Goal: Information Seeking & Learning: Learn about a topic

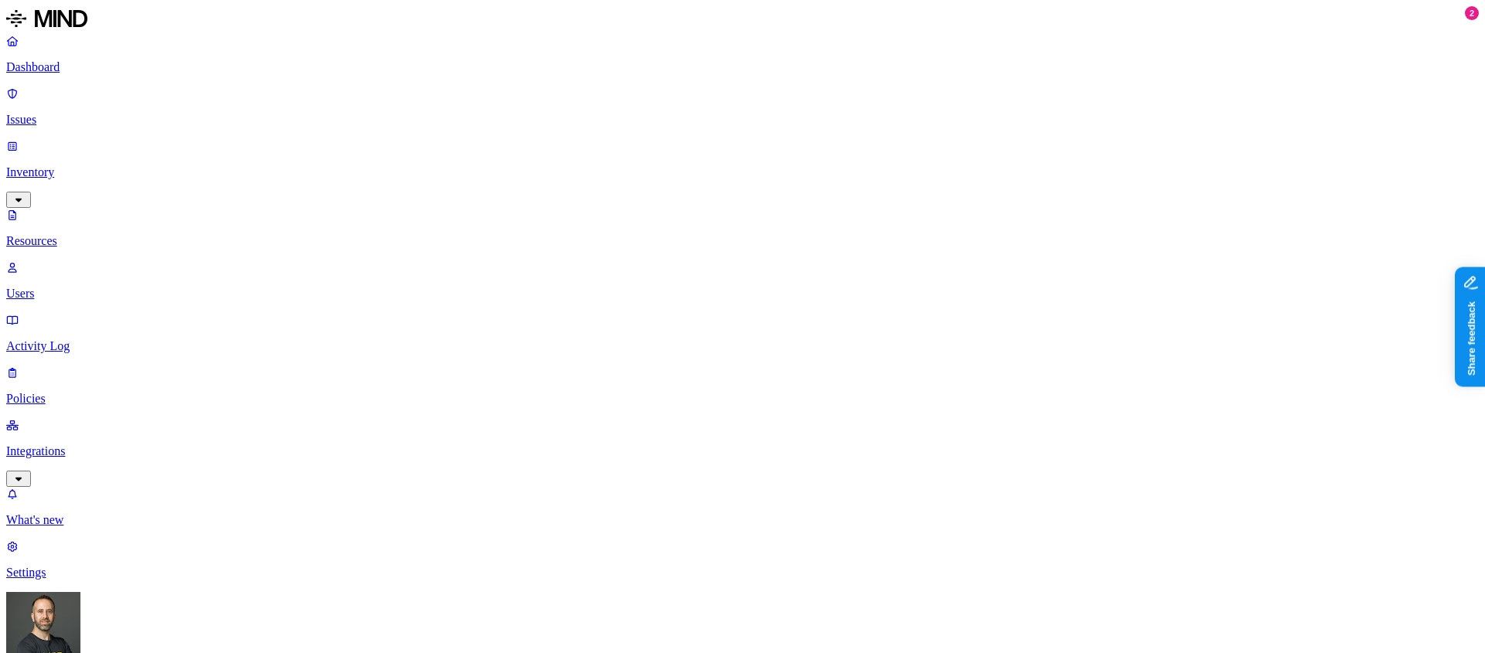
click at [80, 73] on p "Dashboard" at bounding box center [742, 67] width 1472 height 14
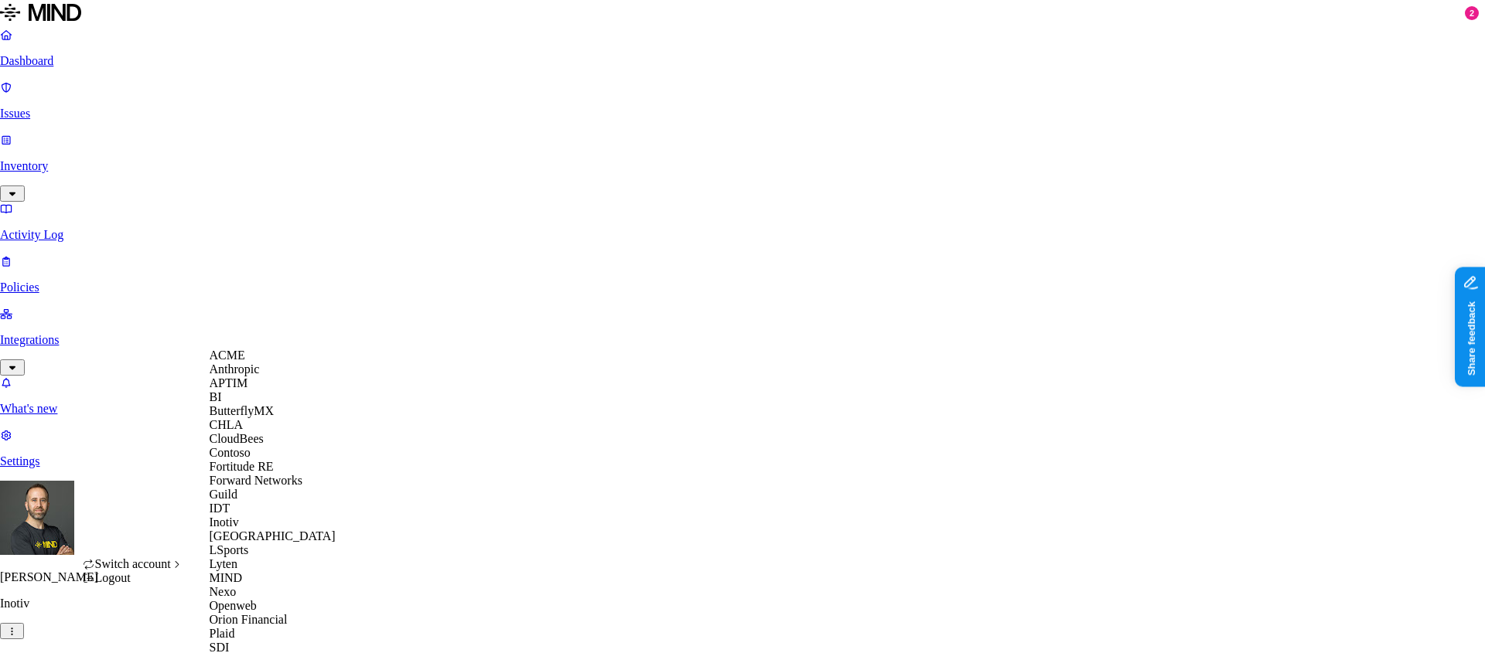
click at [252, 445] on span "CloudBees" at bounding box center [237, 438] width 54 height 13
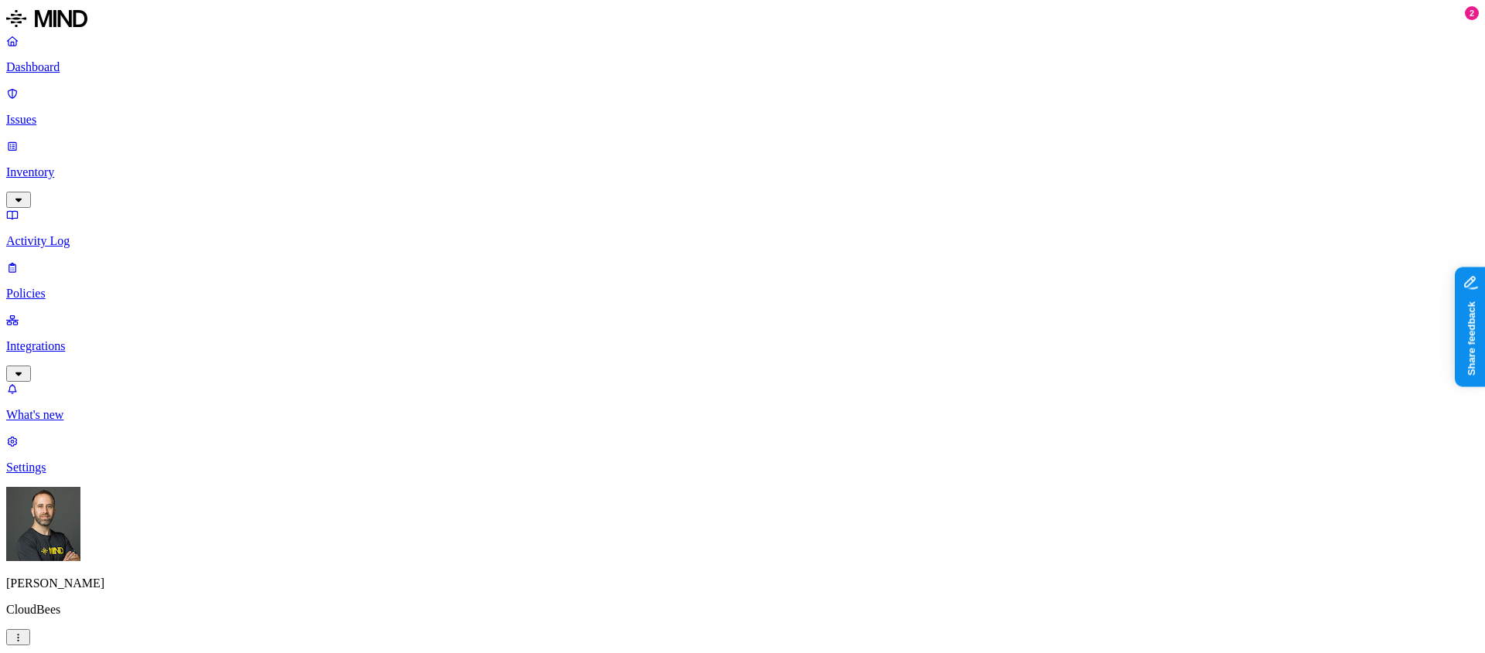
click at [127, 165] on p "Inventory" at bounding box center [742, 172] width 1472 height 14
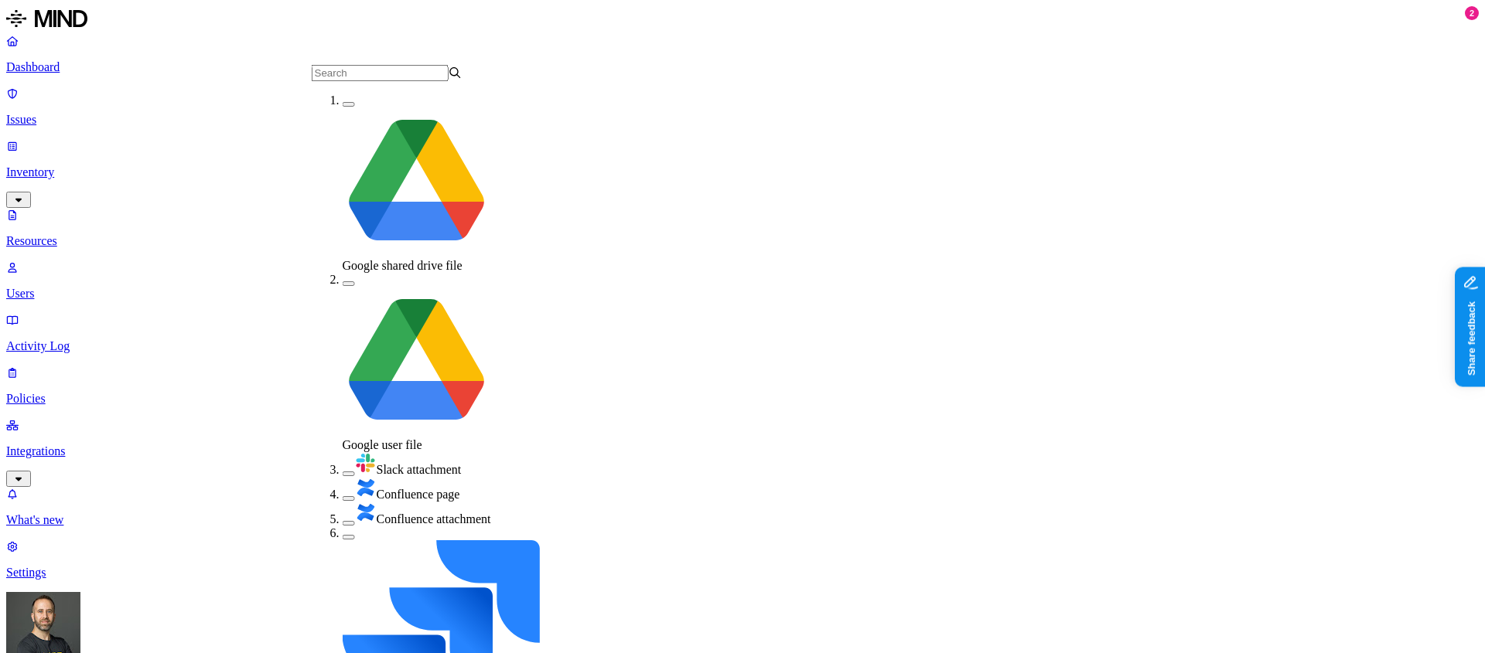
scroll to position [1, 0]
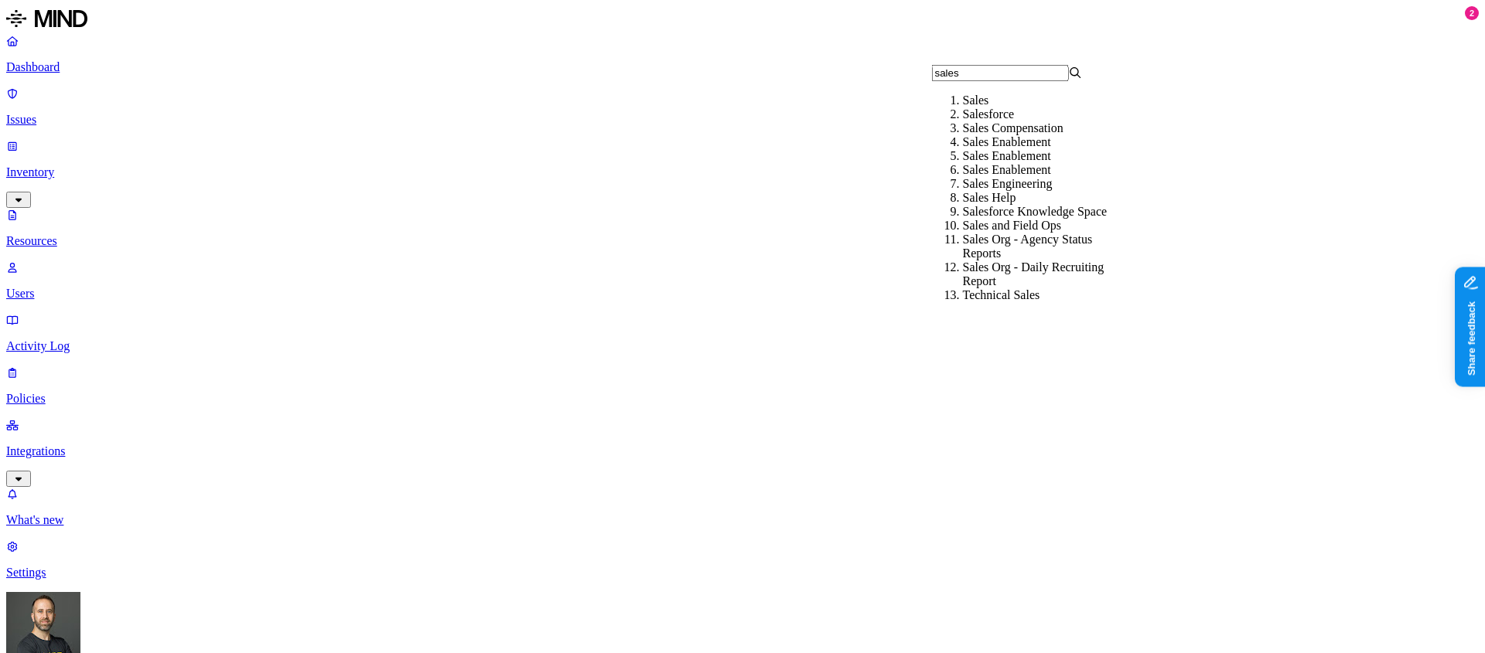
type input "sales"
click at [971, 121] on div "Salesforce" at bounding box center [1038, 114] width 151 height 14
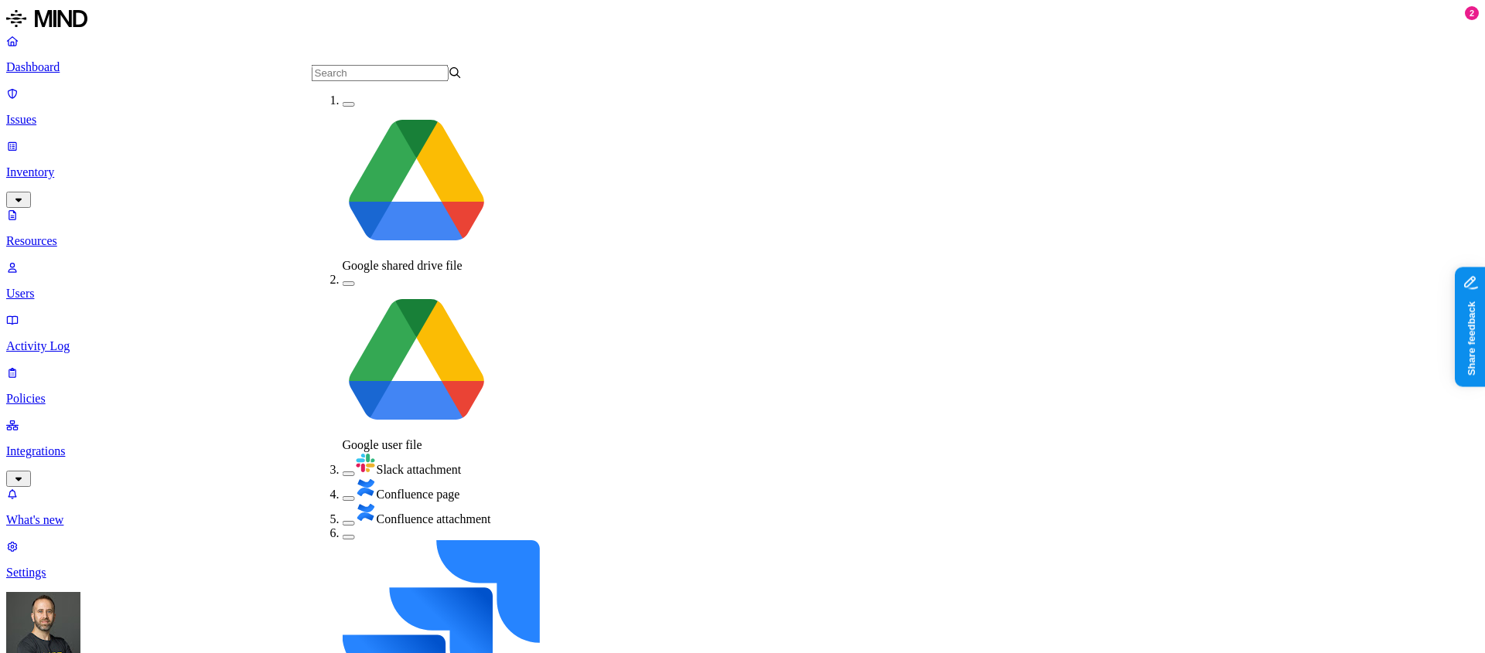
click at [343, 535] on button "button" at bounding box center [349, 537] width 12 height 5
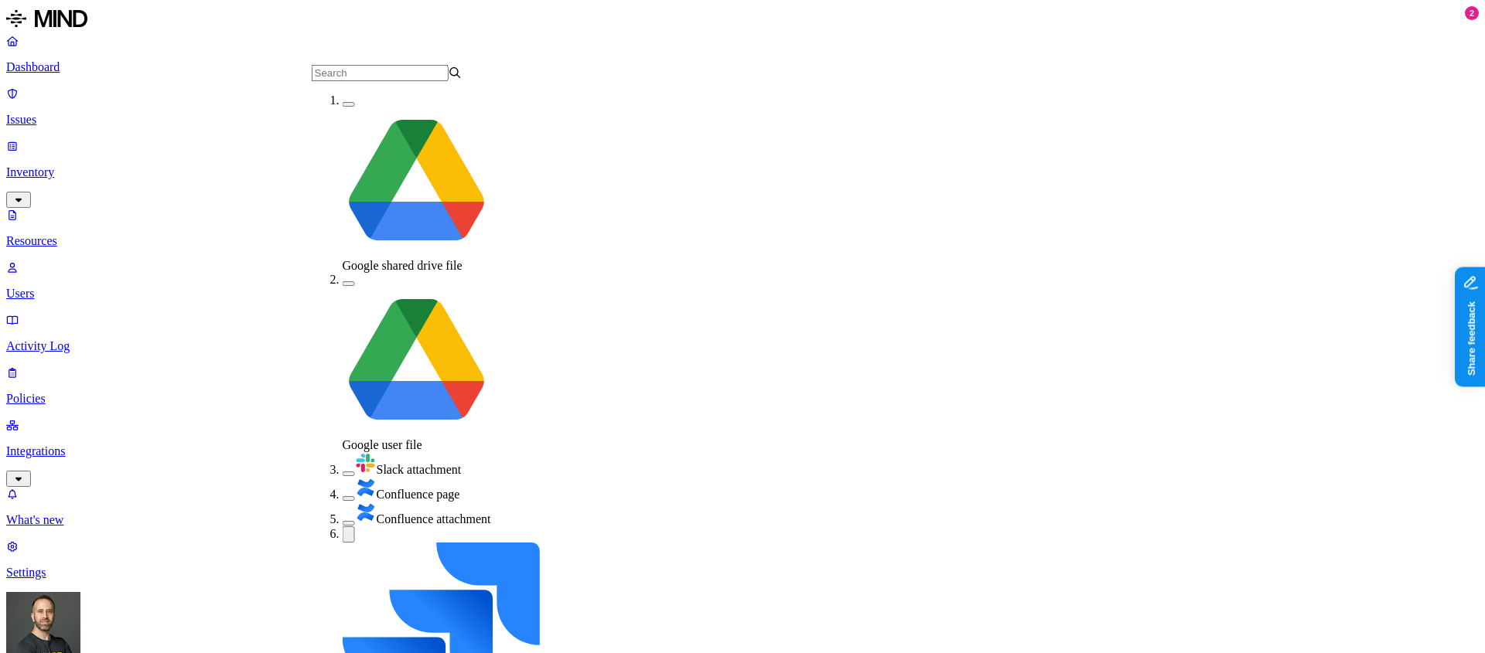
click at [343, 527] on button "button" at bounding box center [349, 535] width 12 height 16
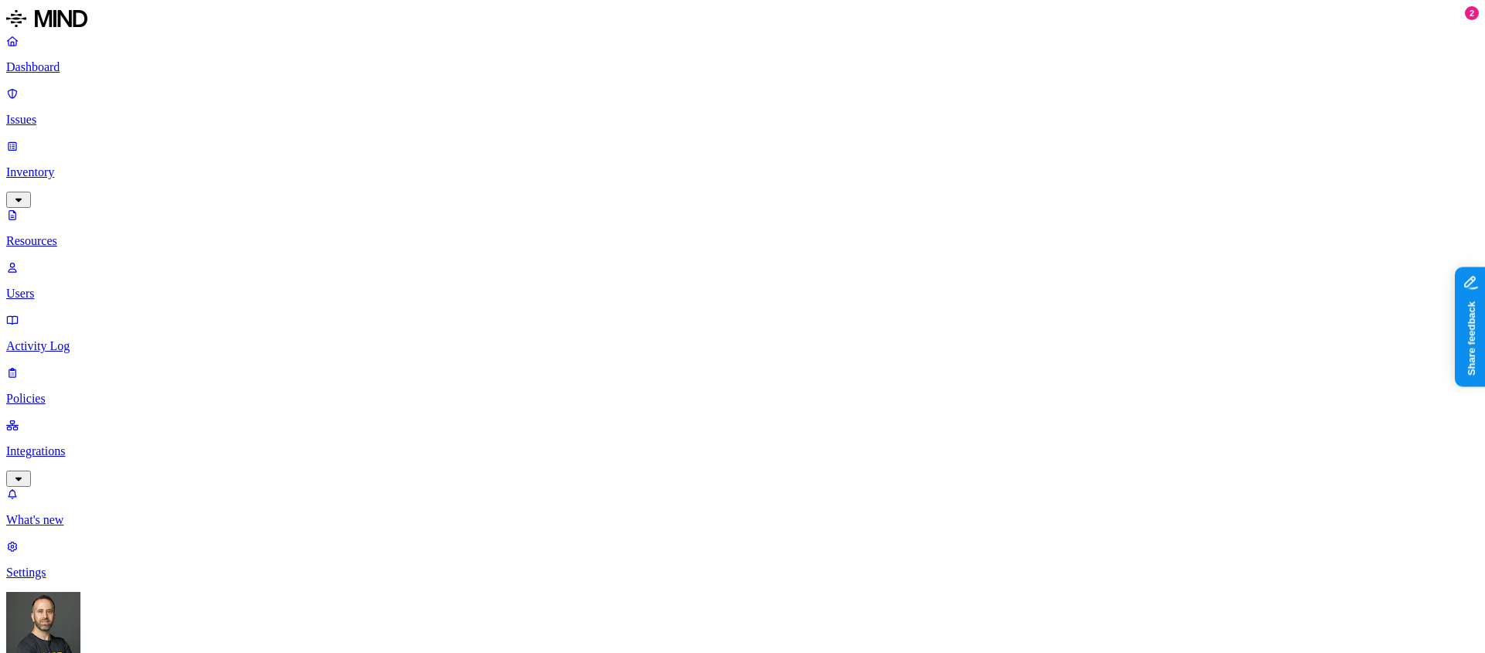
click at [94, 73] on p "Dashboard" at bounding box center [742, 67] width 1472 height 14
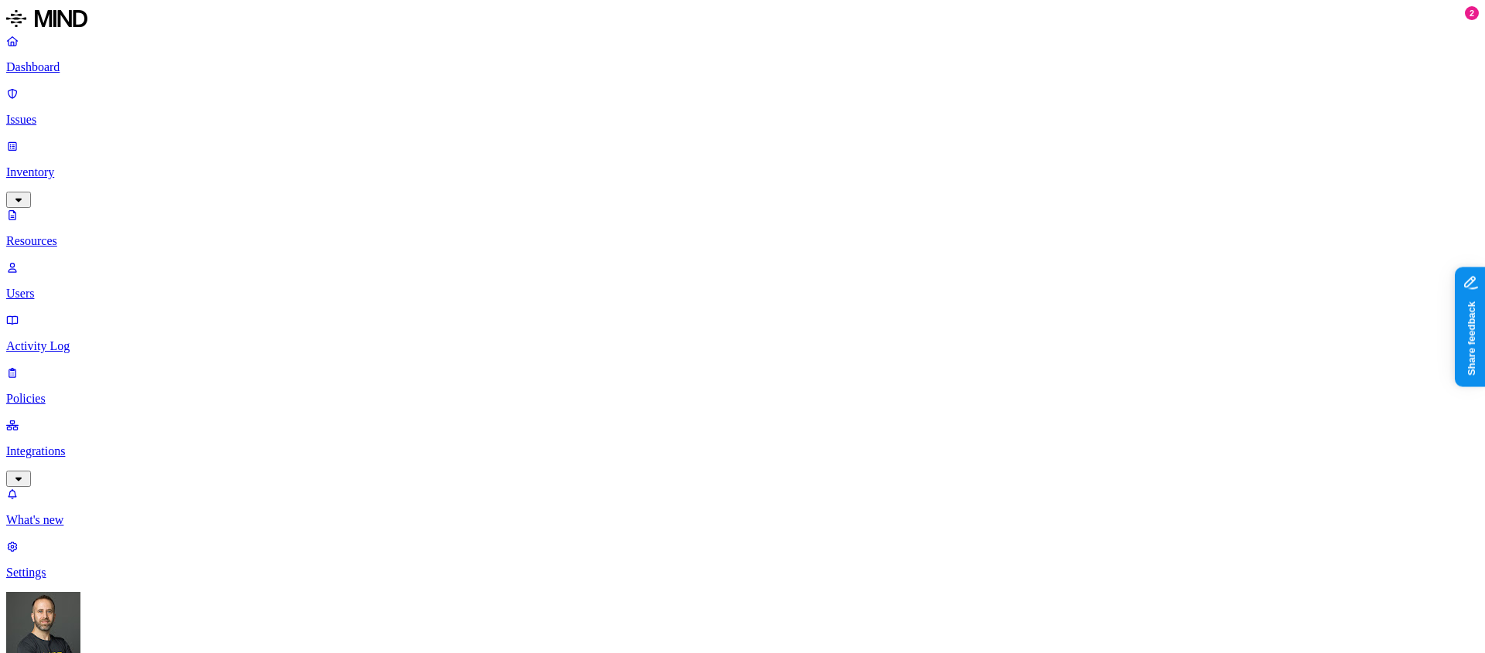
click at [87, 67] on p "Dashboard" at bounding box center [742, 67] width 1472 height 14
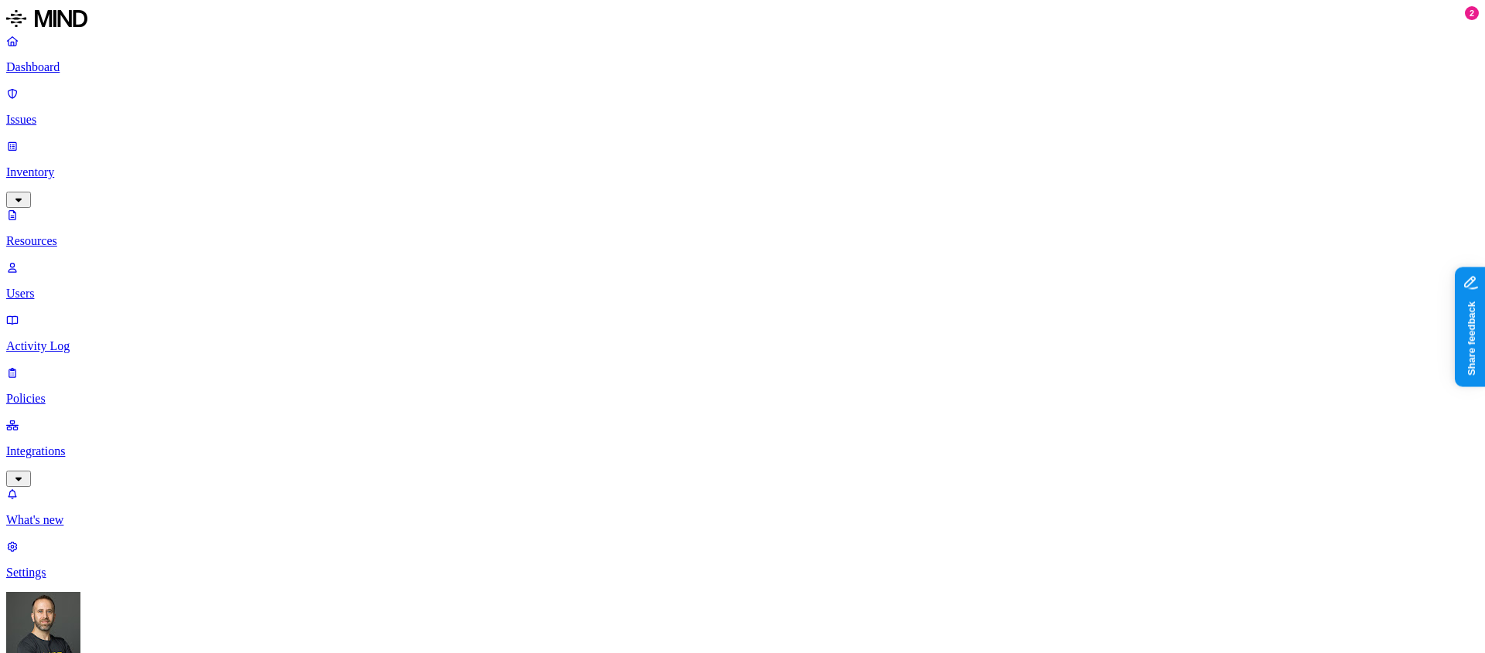
scroll to position [425, 0]
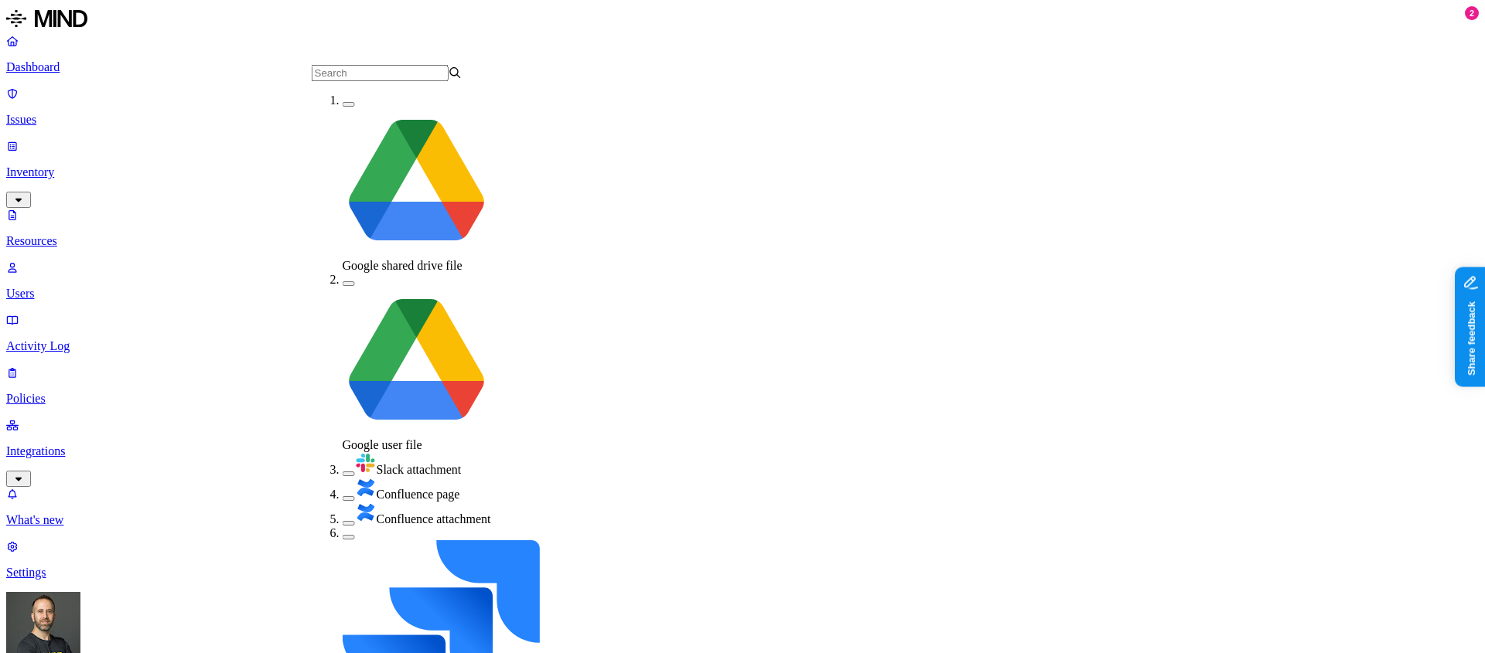
scroll to position [1, 0]
click at [343, 521] on button "button" at bounding box center [349, 523] width 12 height 5
click at [343, 512] on button "button" at bounding box center [349, 520] width 12 height 16
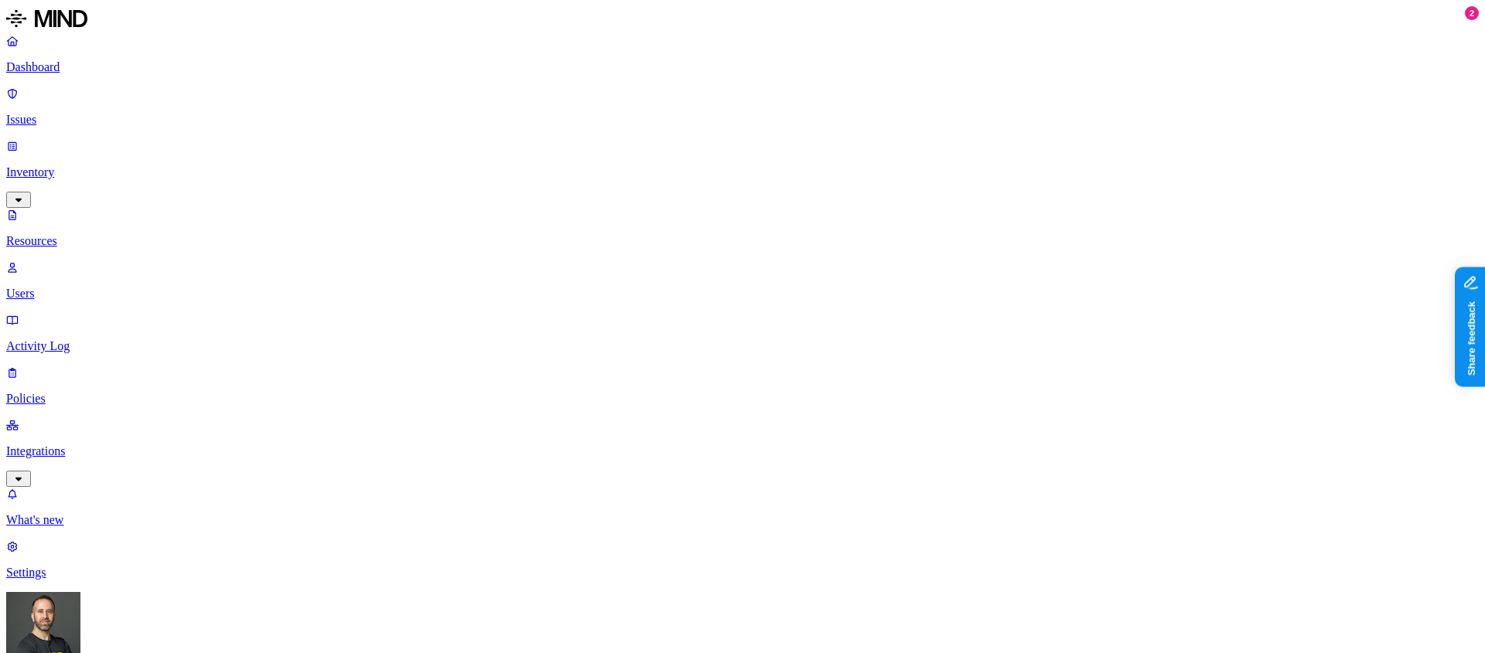
scroll to position [23, 0]
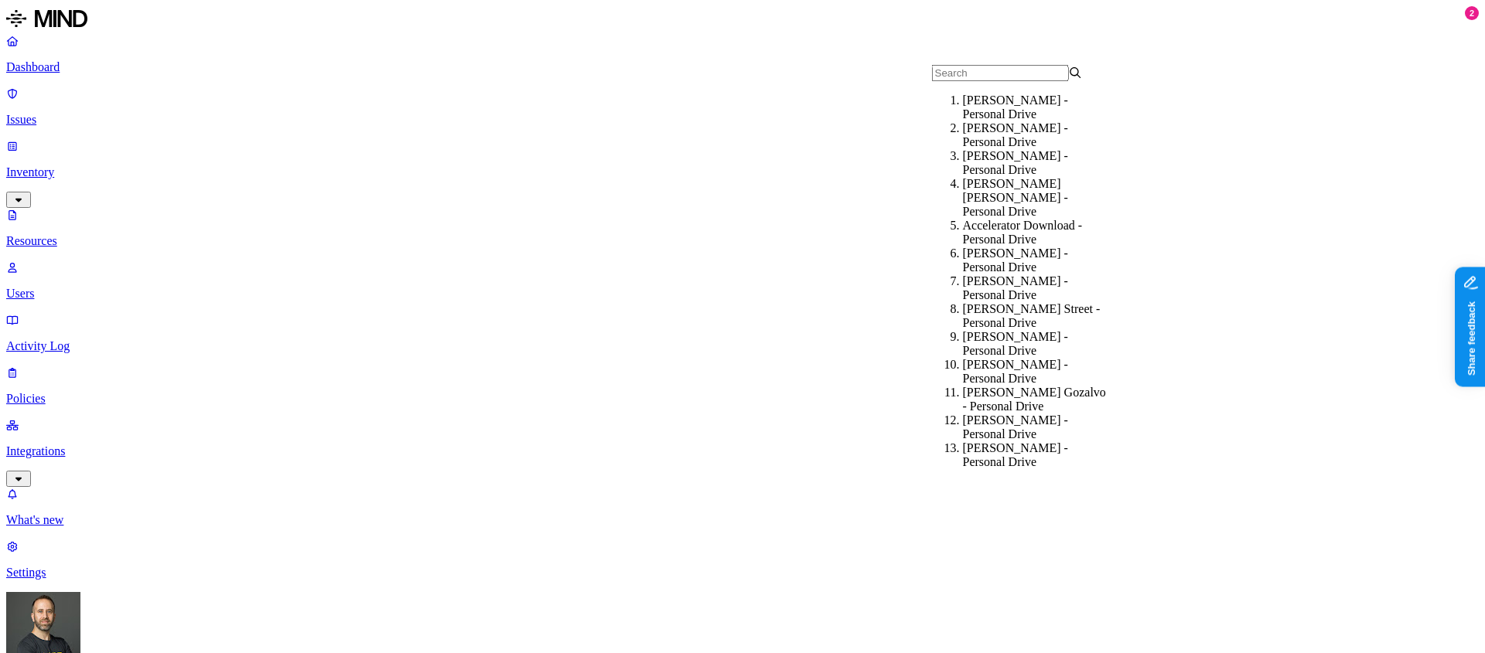
click at [986, 81] on input "text" at bounding box center [1000, 73] width 137 height 16
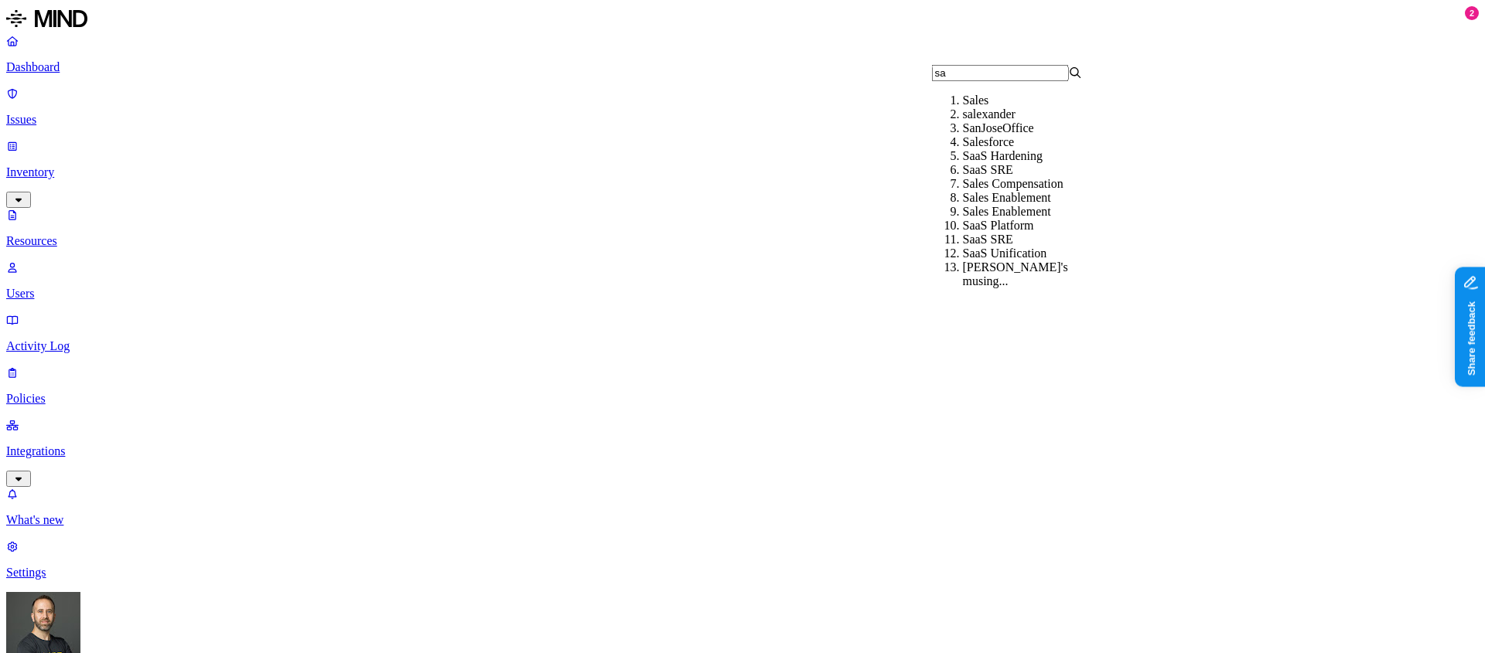
type input "sa"
click at [978, 149] on div "Salesforce" at bounding box center [1038, 142] width 151 height 14
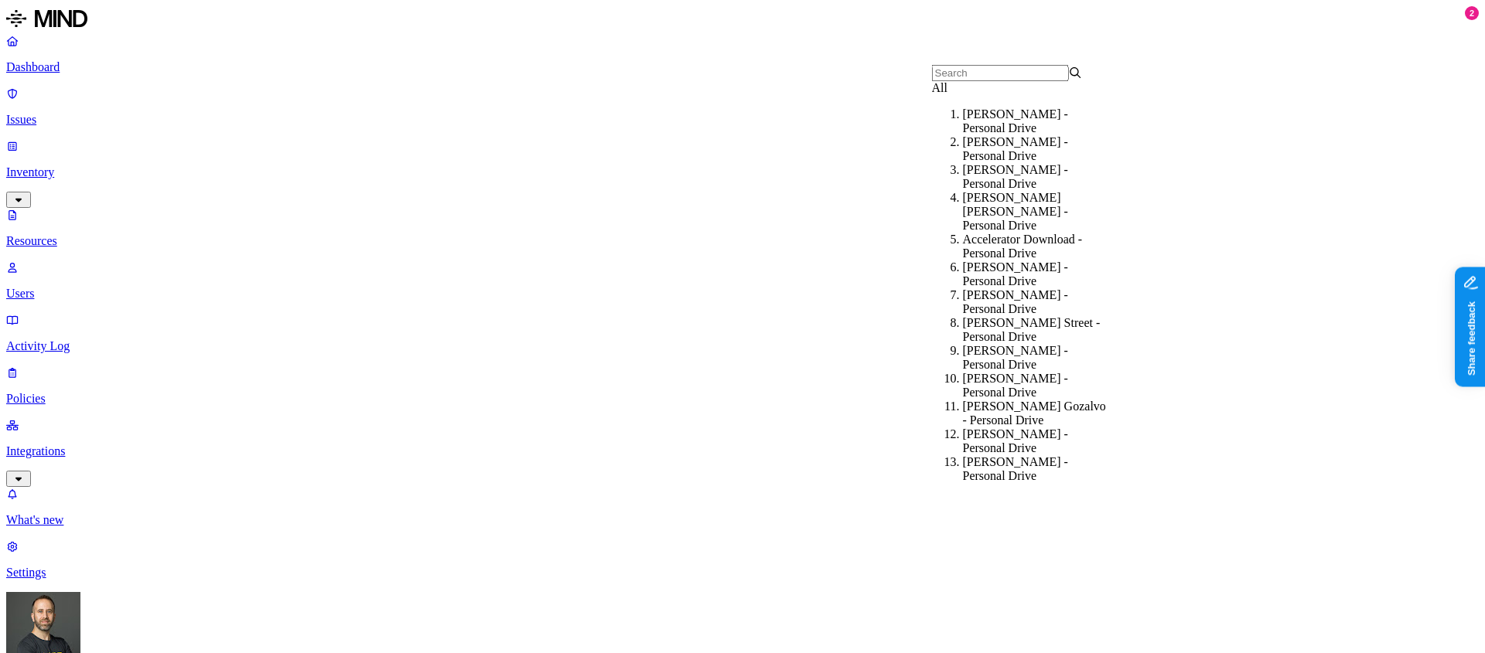
click at [945, 95] on div "All" at bounding box center [1007, 88] width 151 height 14
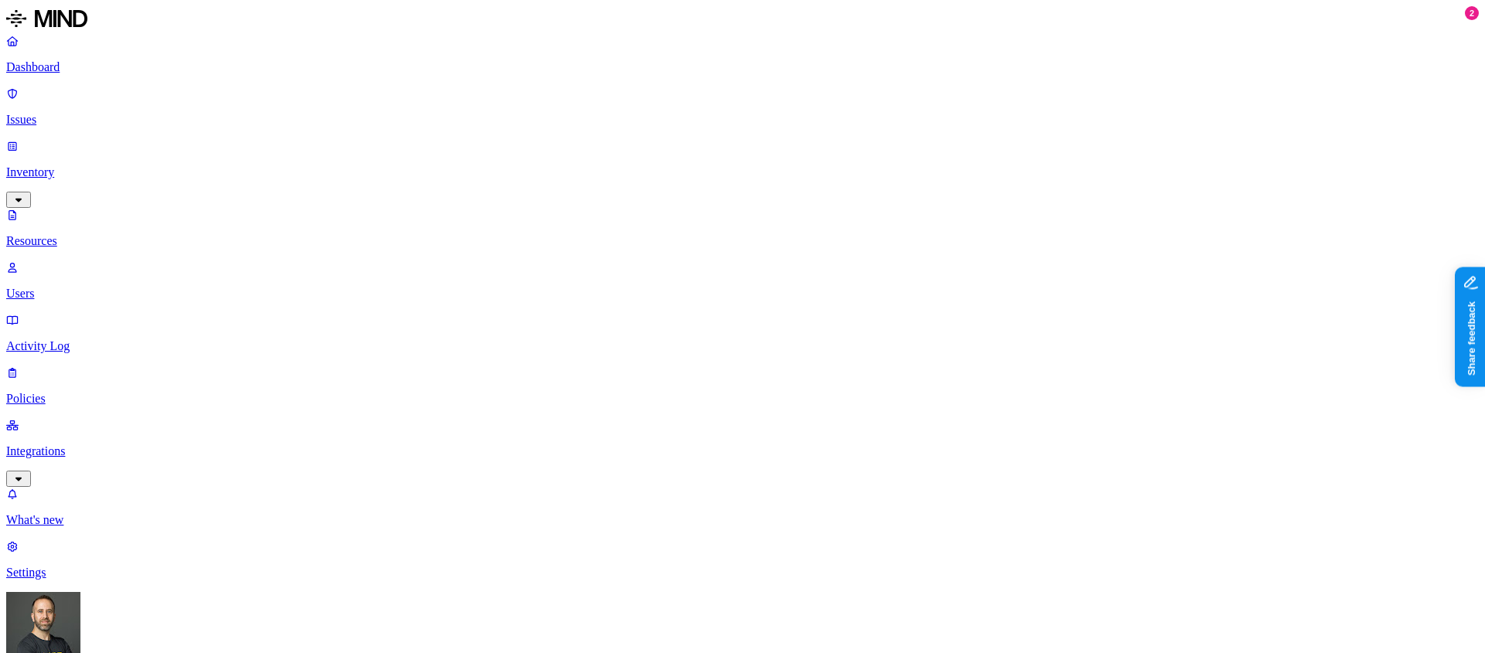
type input "pdf"
click at [472, 107] on div "PDF" at bounding box center [536, 101] width 151 height 14
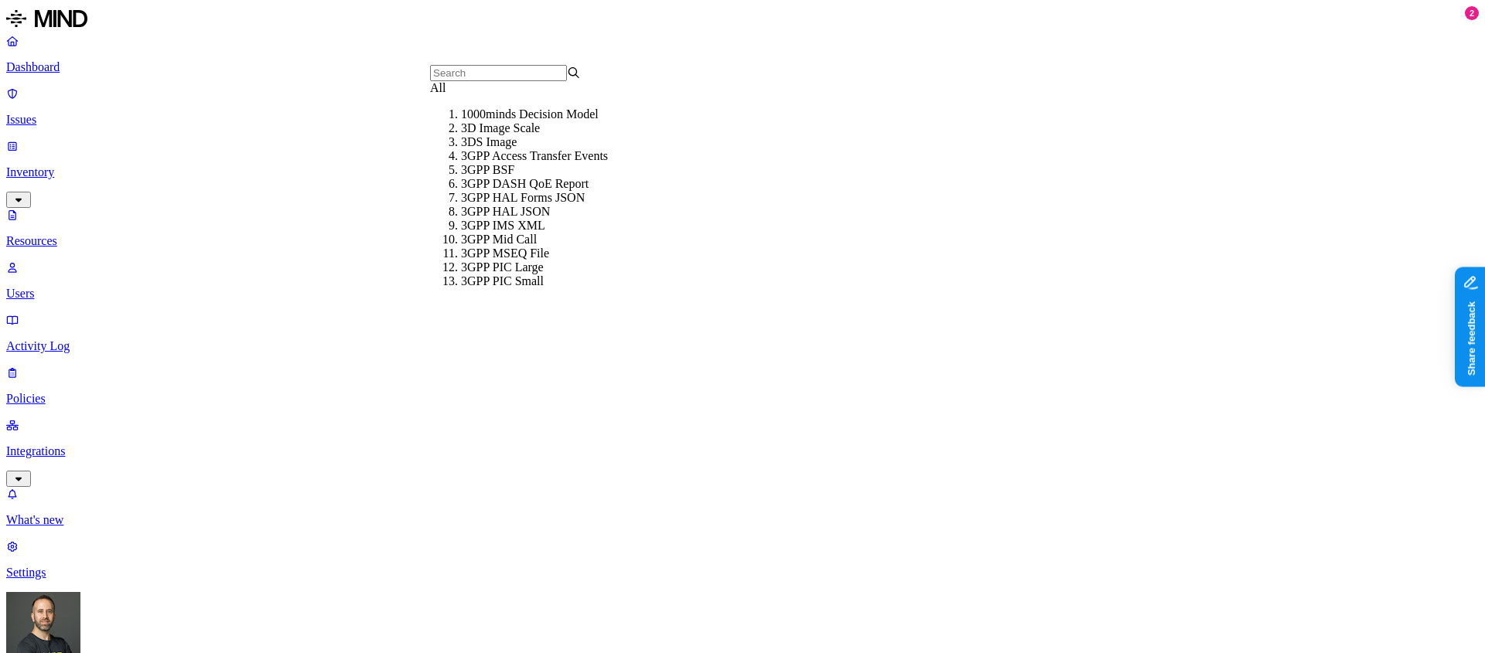
click at [450, 95] on div "All" at bounding box center [505, 88] width 151 height 14
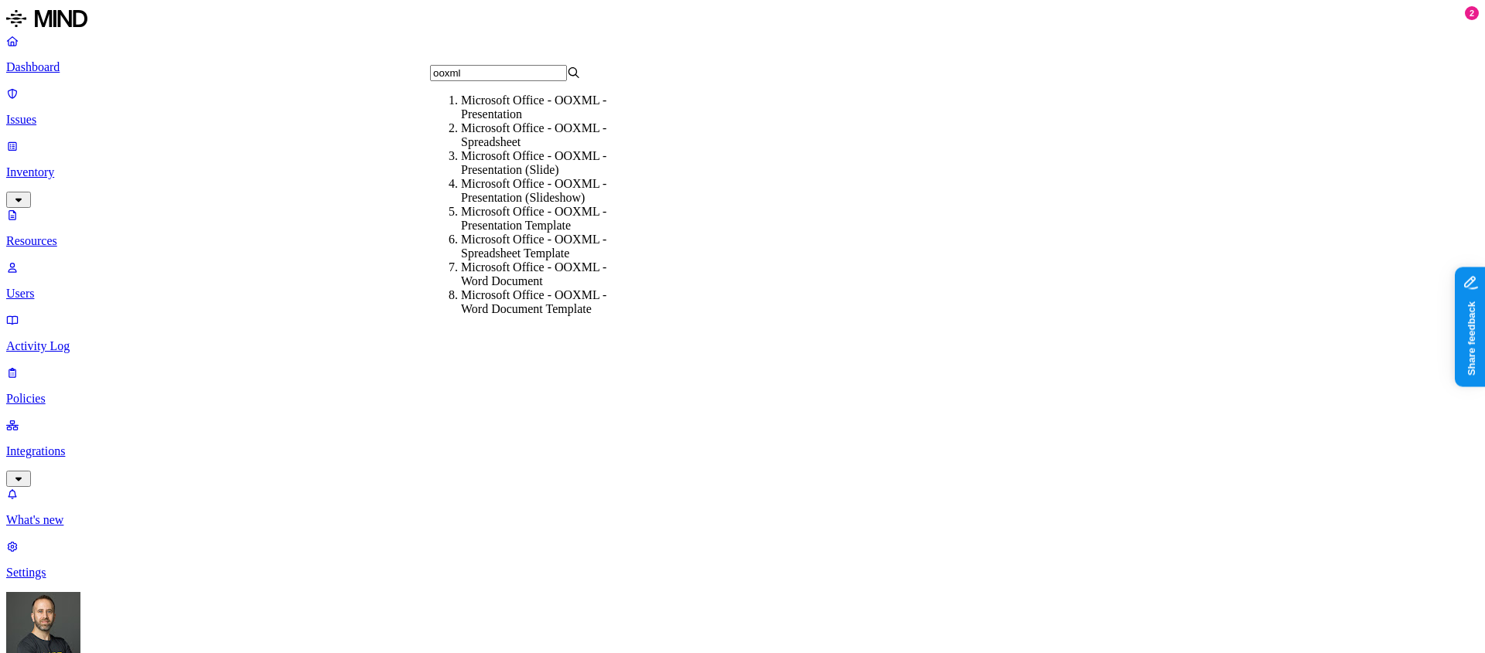
type input "ooxml"
click at [496, 135] on div "Microsoft Office - OOXML - Spreadsheet" at bounding box center [536, 135] width 151 height 28
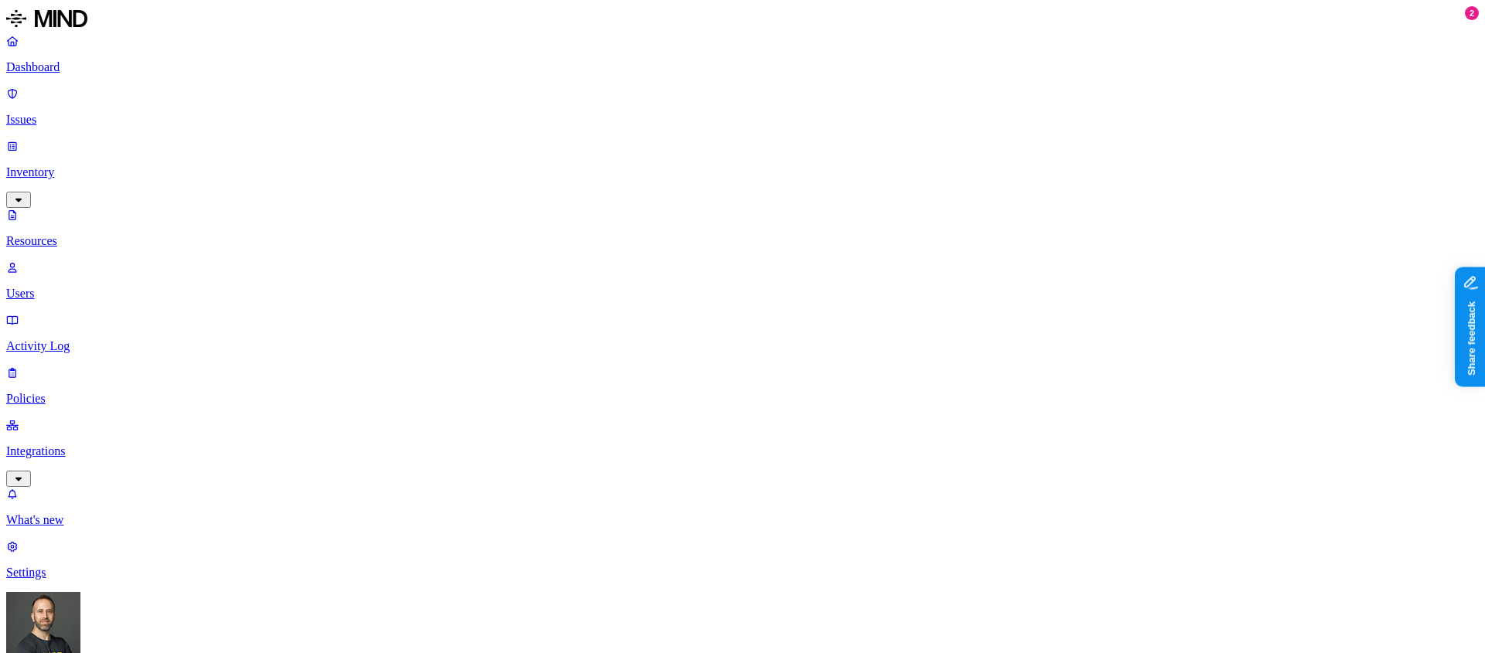
scroll to position [425, 0]
click at [98, 63] on p "Dashboard" at bounding box center [742, 67] width 1472 height 14
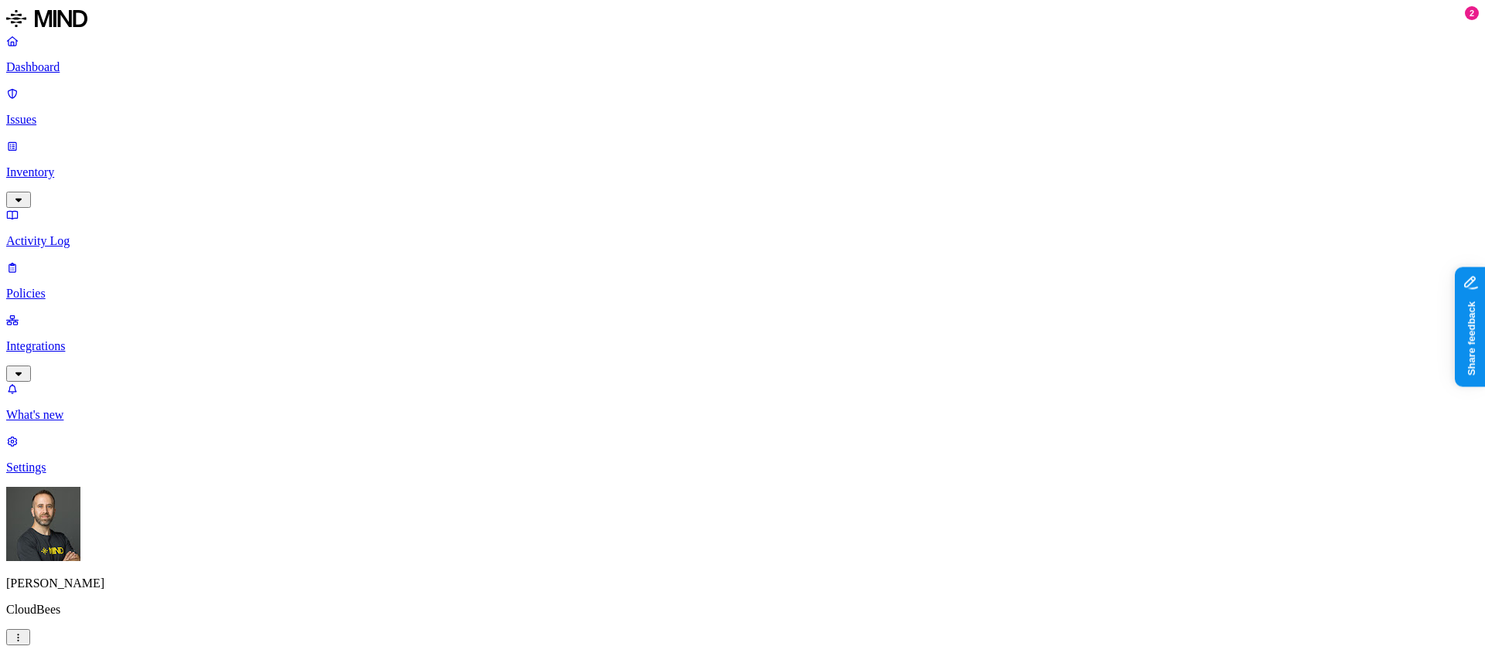
click at [123, 165] on p "Inventory" at bounding box center [742, 172] width 1472 height 14
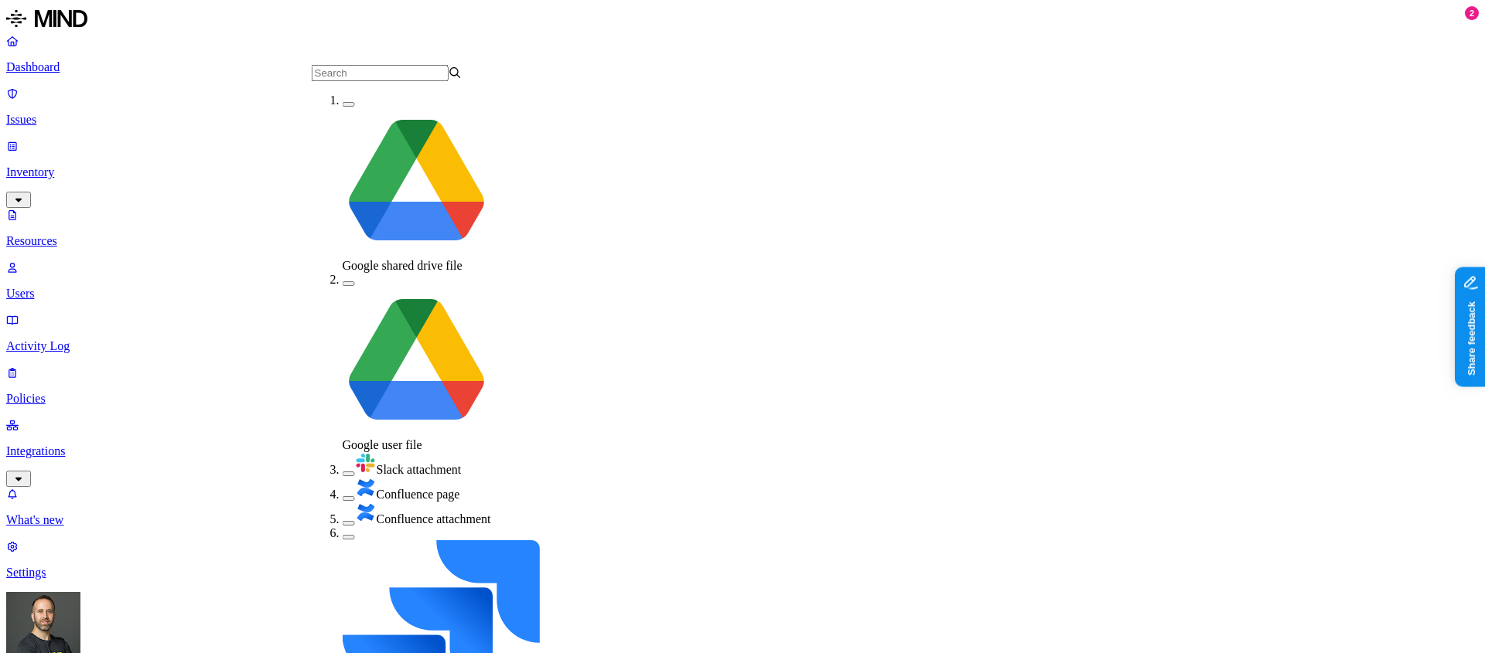
scroll to position [1, 0]
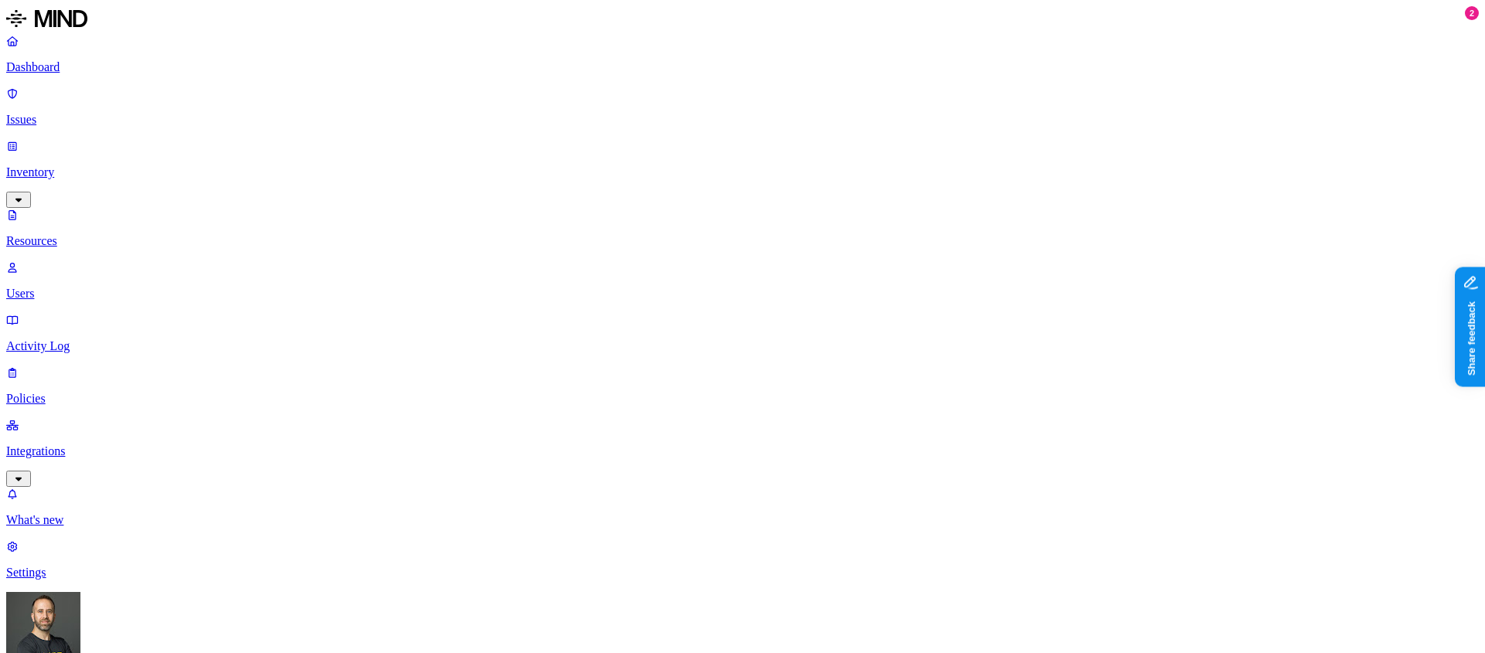
click at [528, 108] on button "button" at bounding box center [534, 106] width 12 height 5
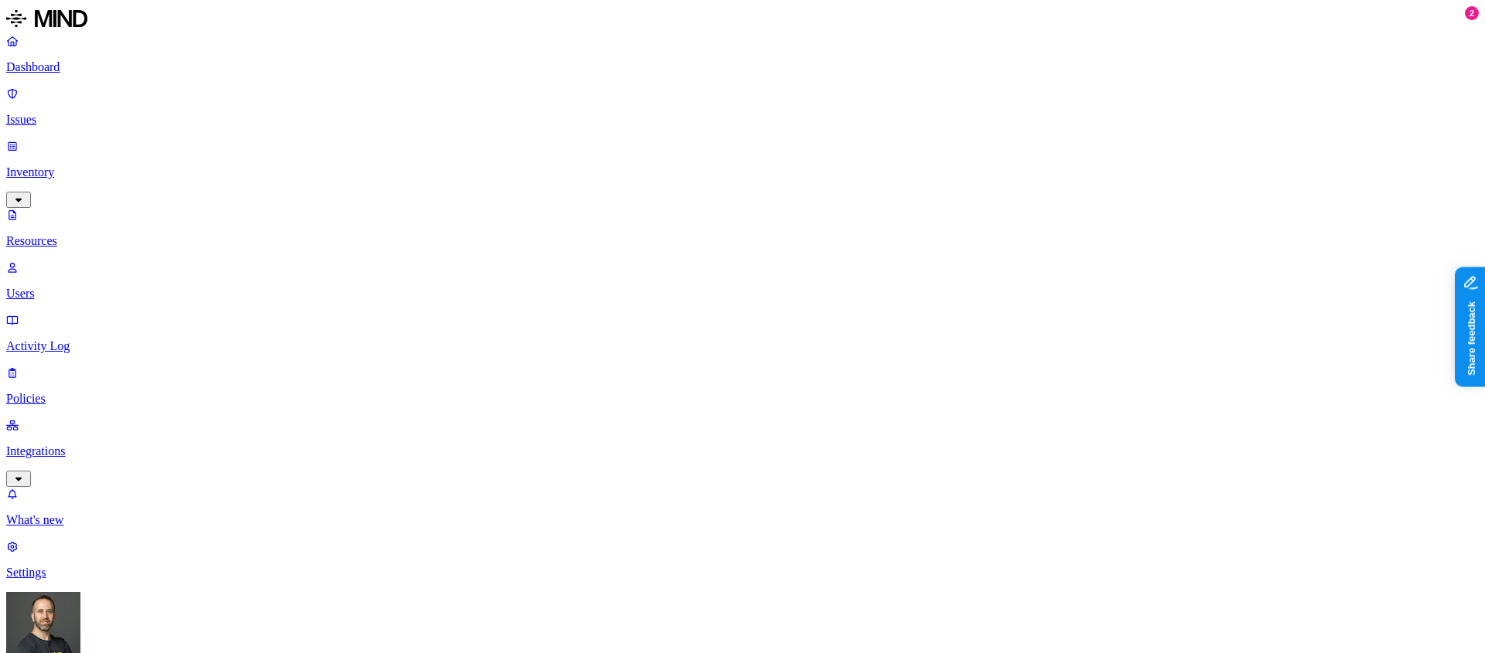
click at [63, 63] on p "Dashboard" at bounding box center [742, 67] width 1472 height 14
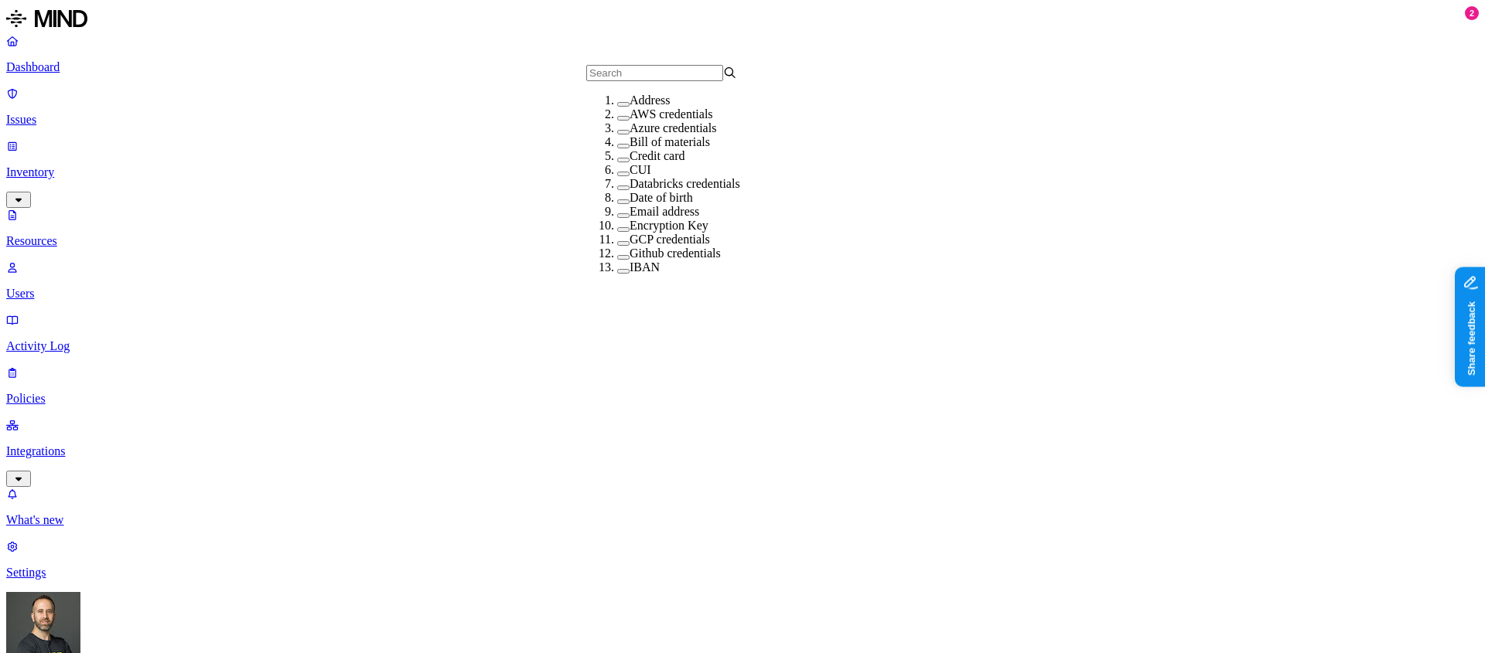
click at [617, 176] on button "button" at bounding box center [623, 174] width 12 height 5
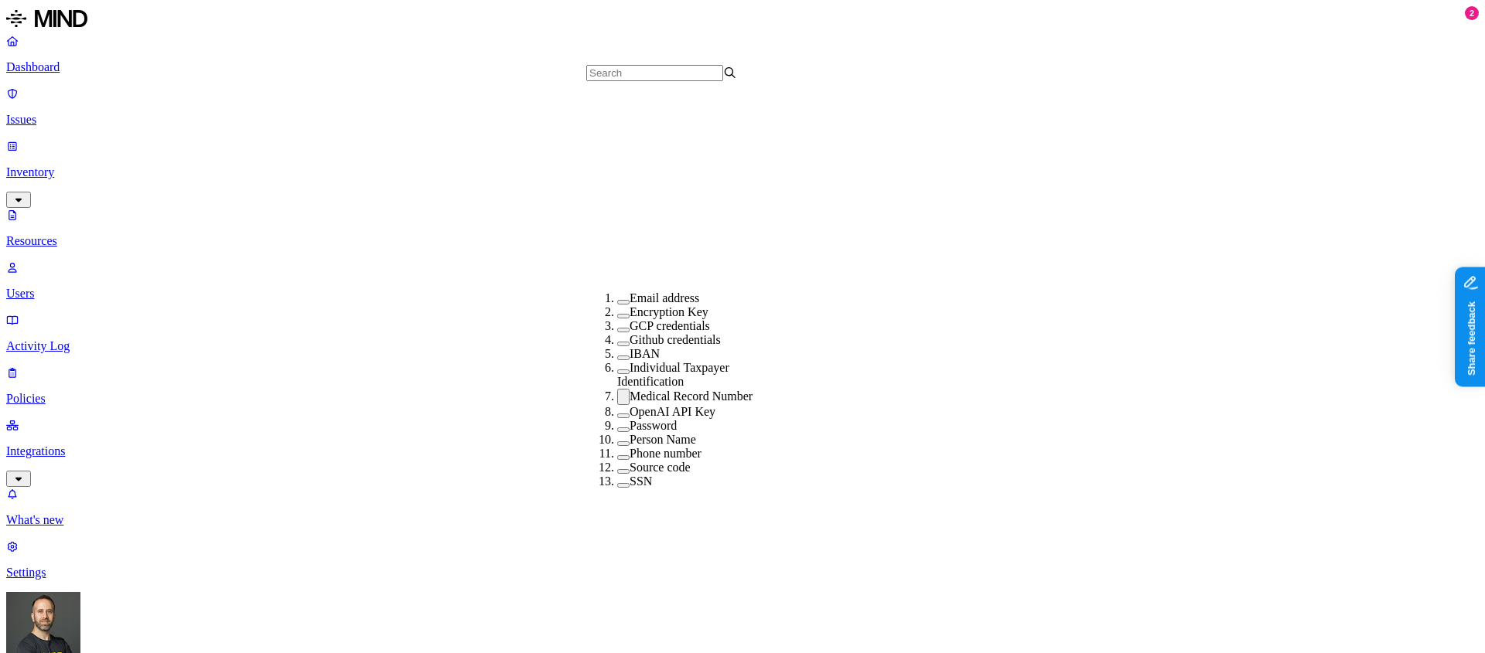
scroll to position [345, 0]
click at [617, 389] on button "button" at bounding box center [623, 397] width 12 height 16
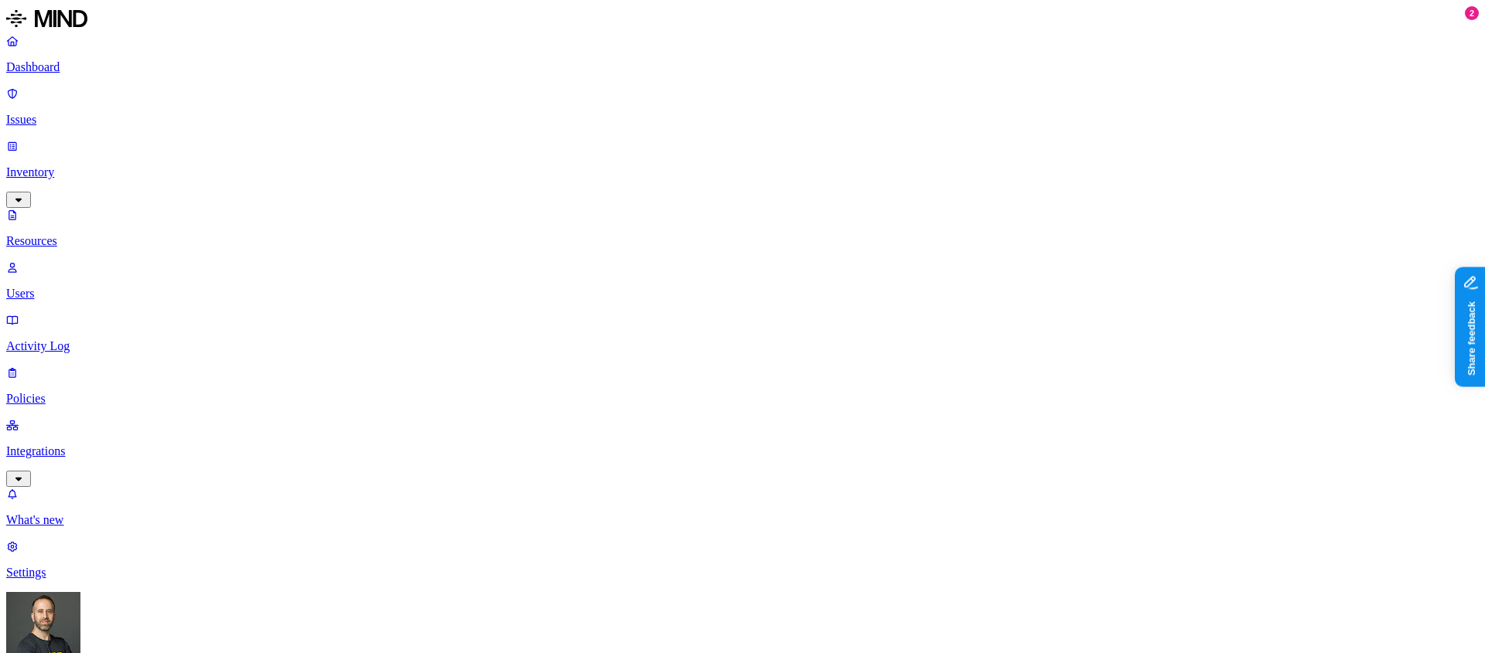
click at [101, 74] on link "Dashboard" at bounding box center [742, 54] width 1472 height 40
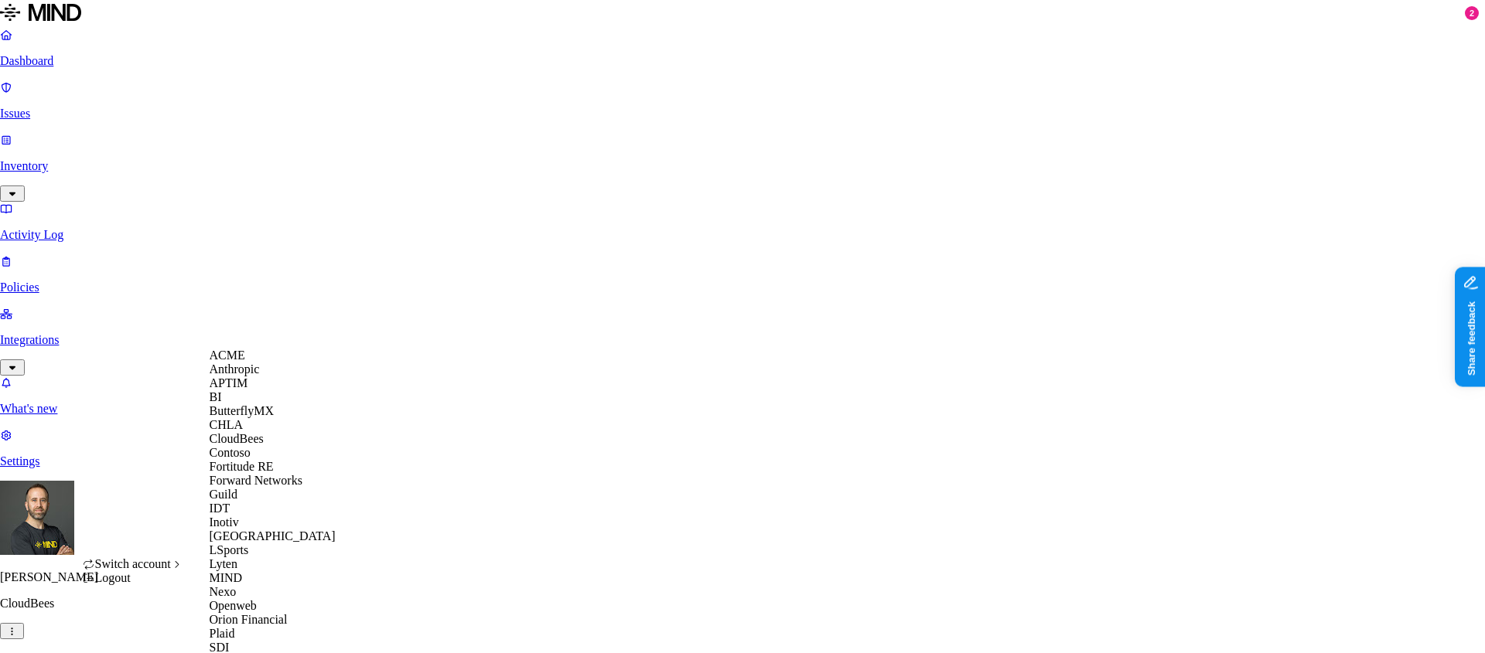
click at [245, 362] on span "ACME" at bounding box center [228, 355] width 36 height 13
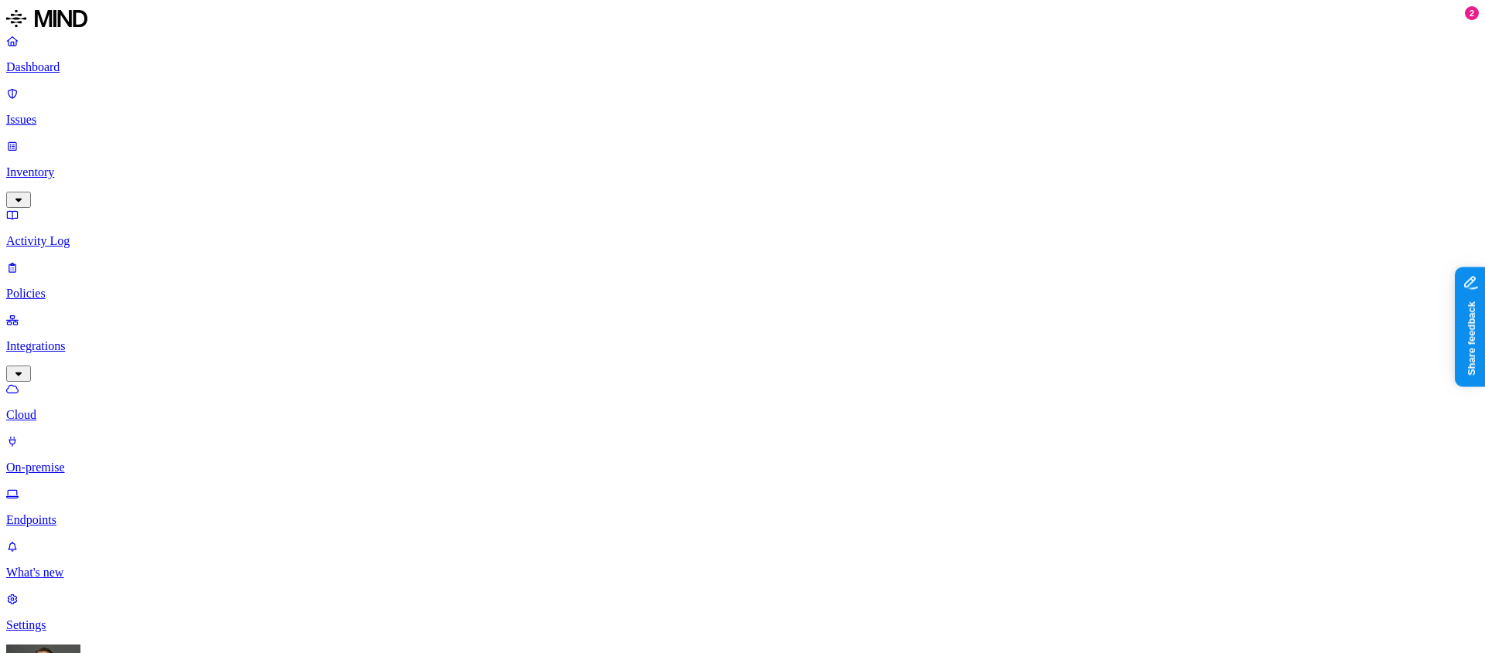
click at [85, 514] on p "Endpoints" at bounding box center [742, 521] width 1472 height 14
